Goal: Find specific page/section: Find specific page/section

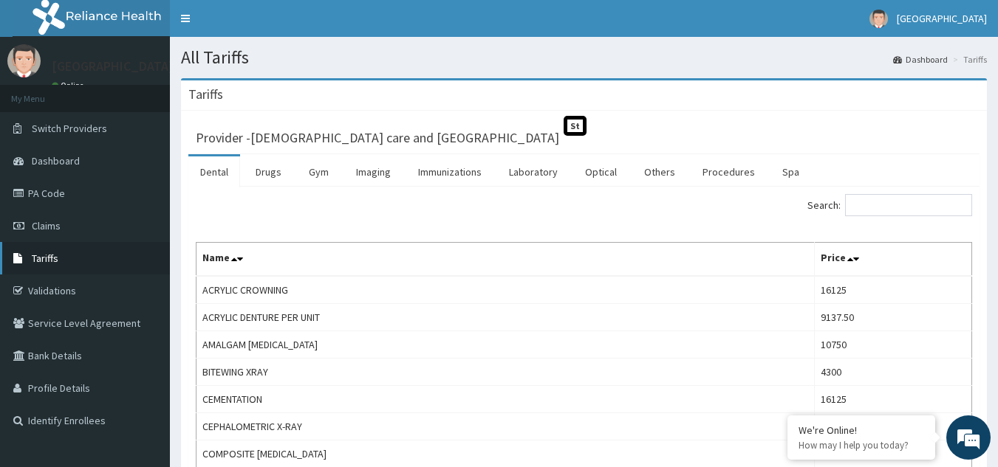
click at [62, 261] on link "Tariffs" at bounding box center [85, 258] width 170 height 32
click at [535, 171] on link "Laboratory" at bounding box center [533, 172] width 72 height 31
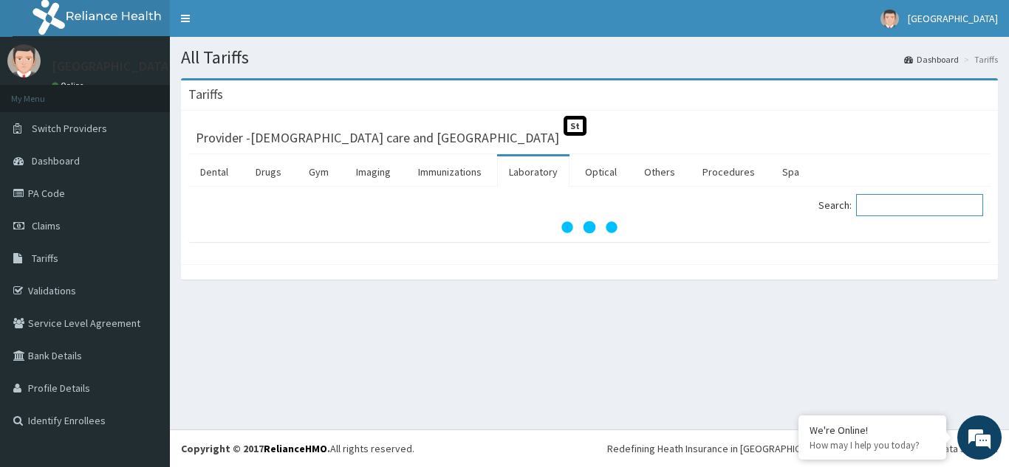
click at [891, 206] on input "Search:" at bounding box center [919, 205] width 127 height 22
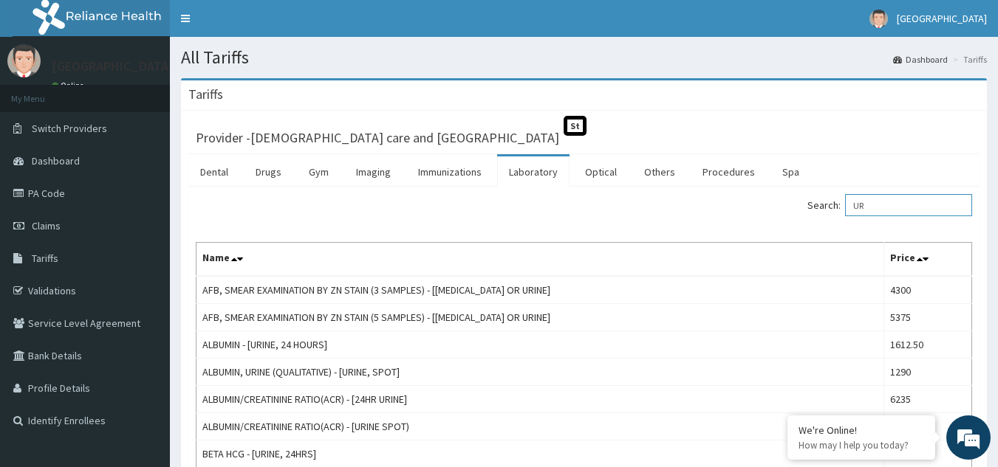
type input "U"
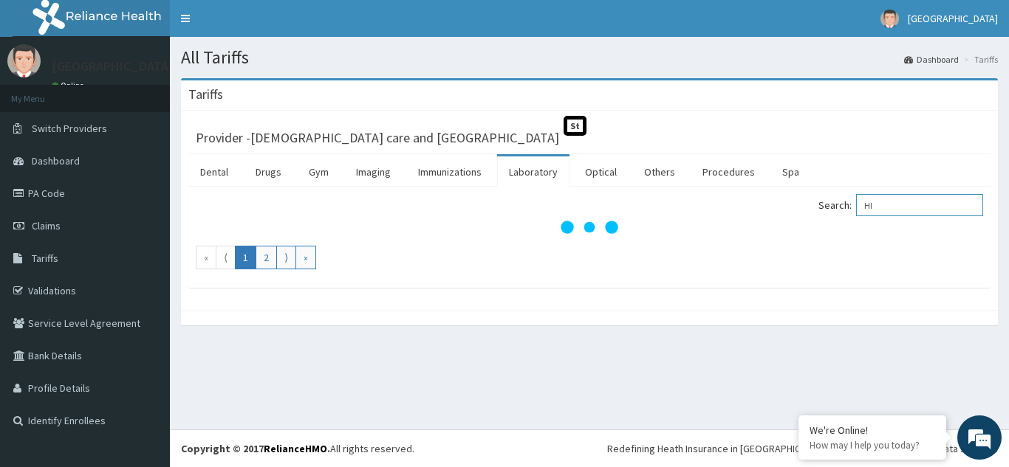
type input "H"
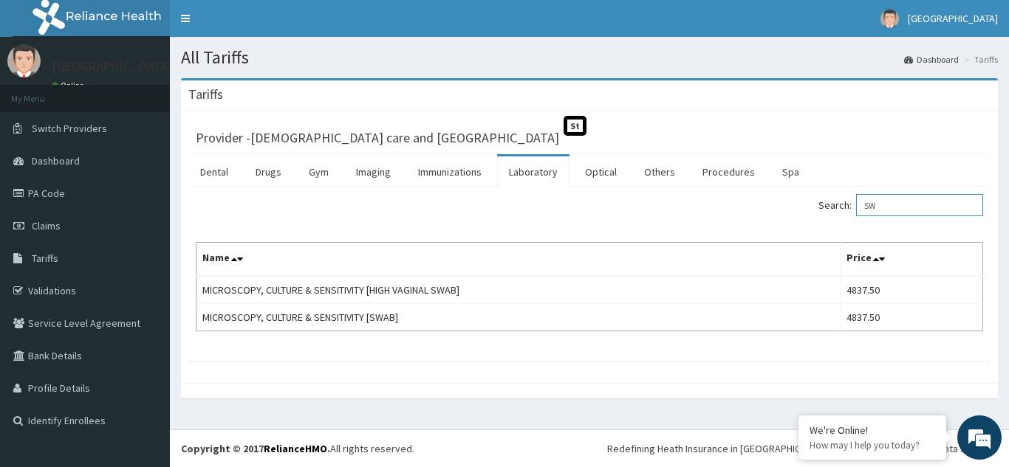
type input "S"
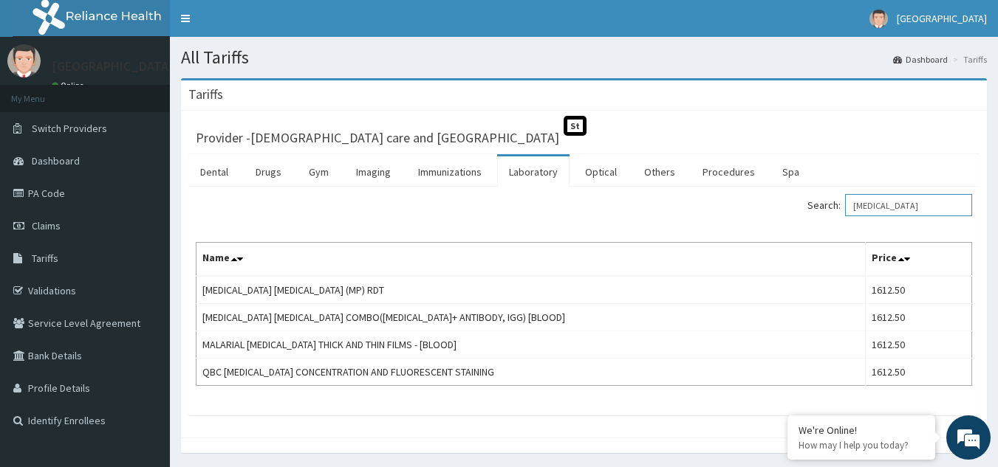
click at [940, 211] on input "[MEDICAL_DATA]" at bounding box center [908, 205] width 127 height 22
type input "M"
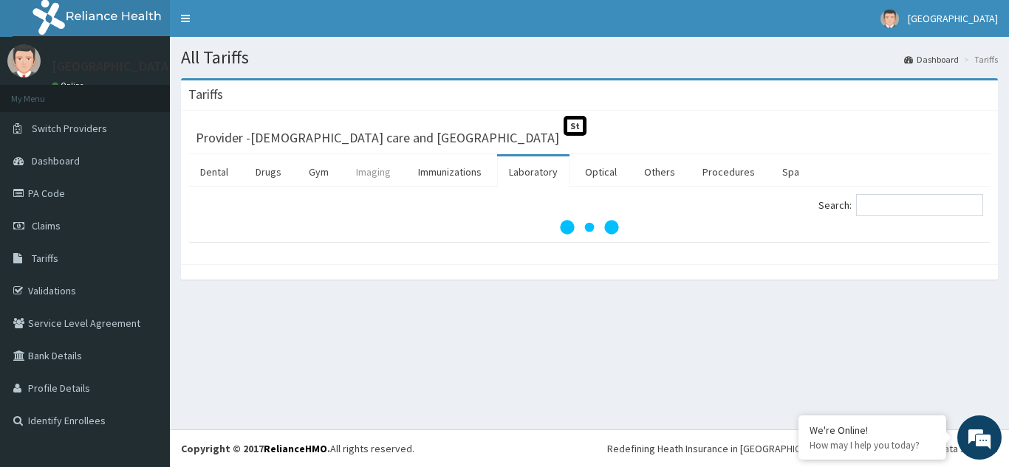
click at [366, 176] on link "Imaging" at bounding box center [373, 172] width 58 height 31
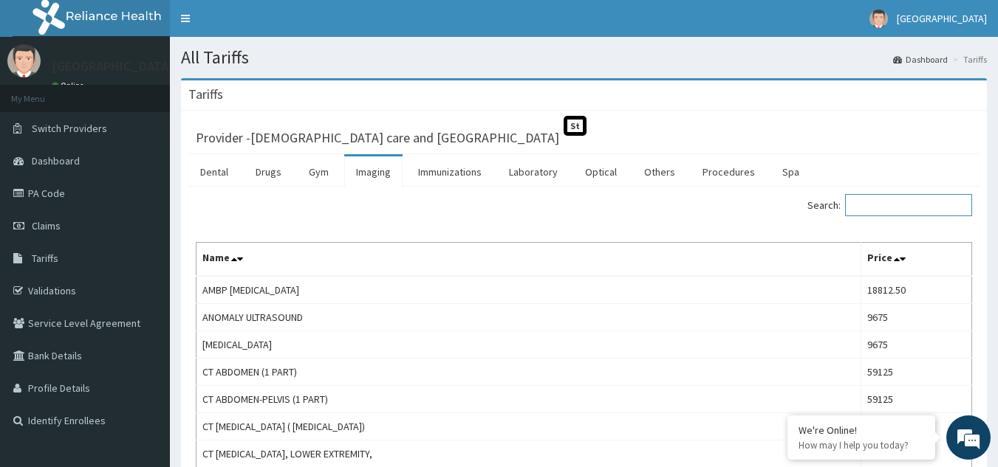
click at [882, 210] on input "Search:" at bounding box center [908, 205] width 127 height 22
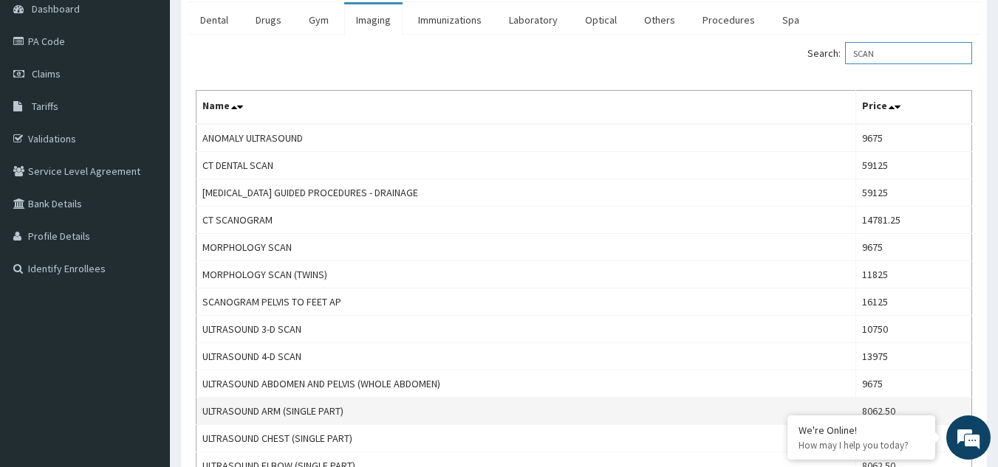
scroll to position [151, 0]
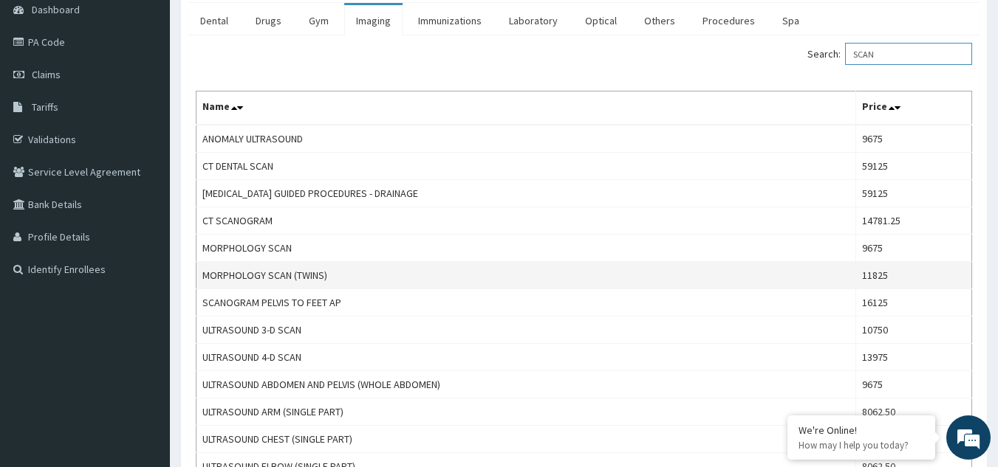
type input "SCAN"
click at [465, 284] on td "MORPHOLOGY SCAN (TWINS)" at bounding box center [525, 275] width 659 height 27
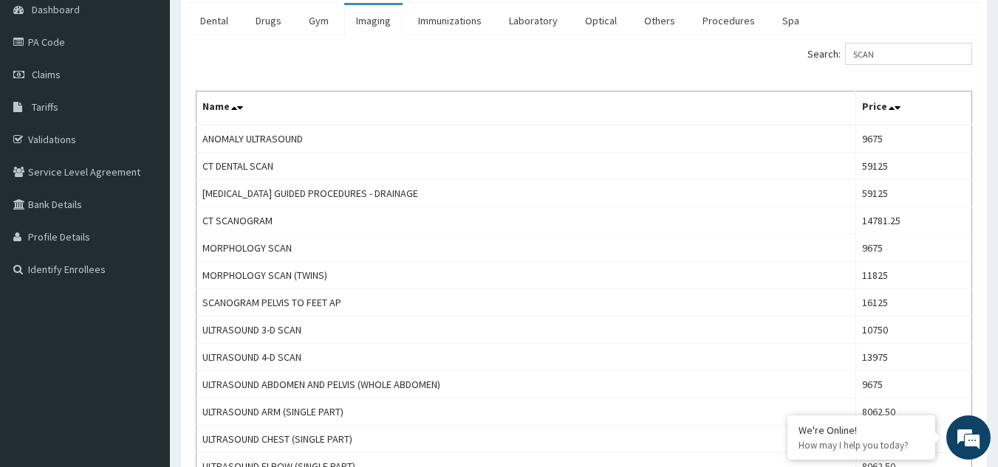
scroll to position [0, 0]
